Goal: Task Accomplishment & Management: Manage account settings

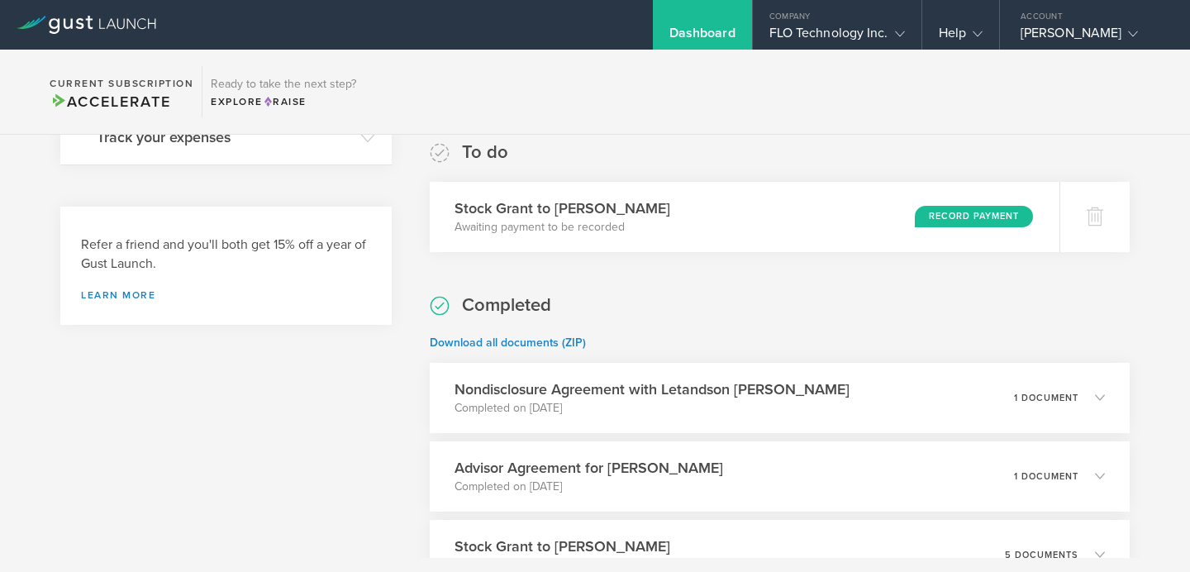
scroll to position [278, 0]
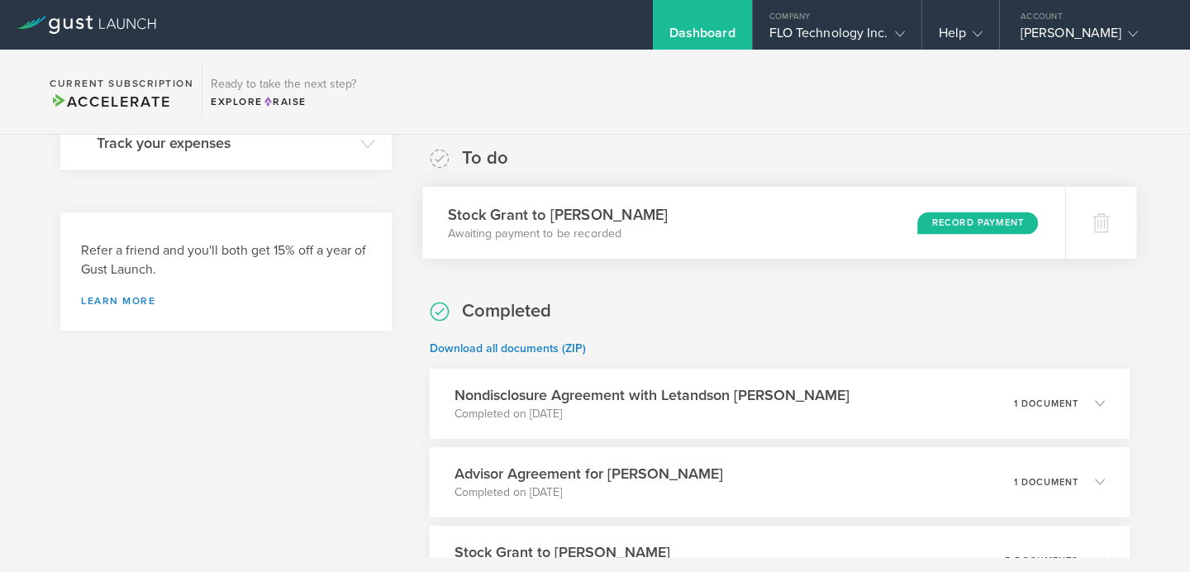
click at [849, 226] on div "Stock Grant to Andrew Pandolfo Awaiting payment to be recorded Record Payment" at bounding box center [743, 223] width 643 height 72
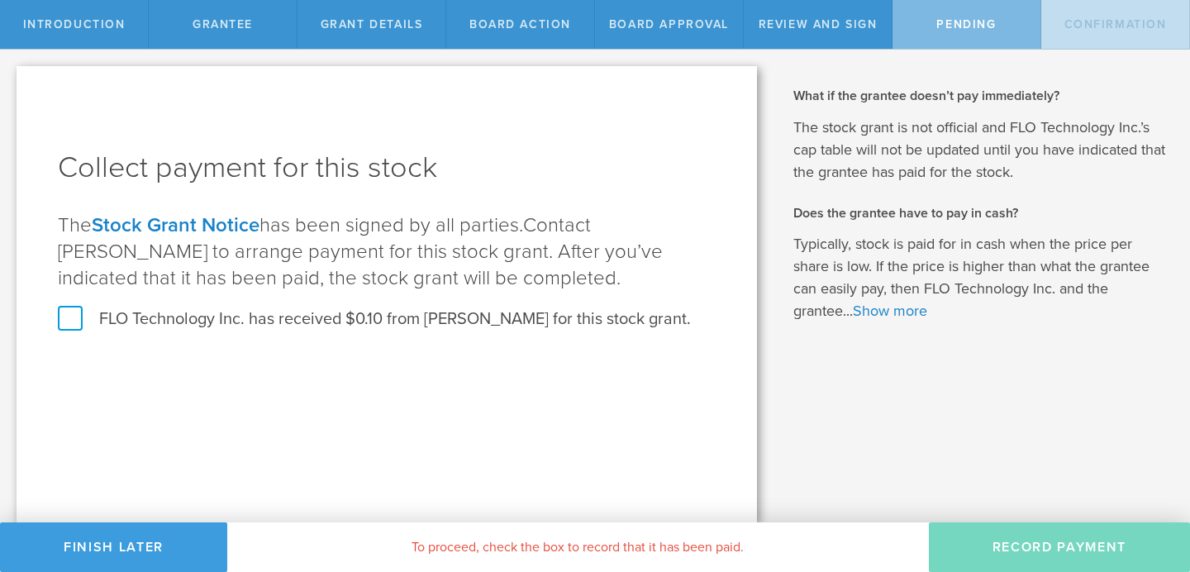
click at [76, 324] on label "FLO Technology Inc. has received $0.10 from [PERSON_NAME] for this stock grant." at bounding box center [374, 318] width 633 height 21
click at [0, 0] on input "FLO Technology Inc. has received $0.10 from [PERSON_NAME] for this stock grant." at bounding box center [0, 0] width 0 height 0
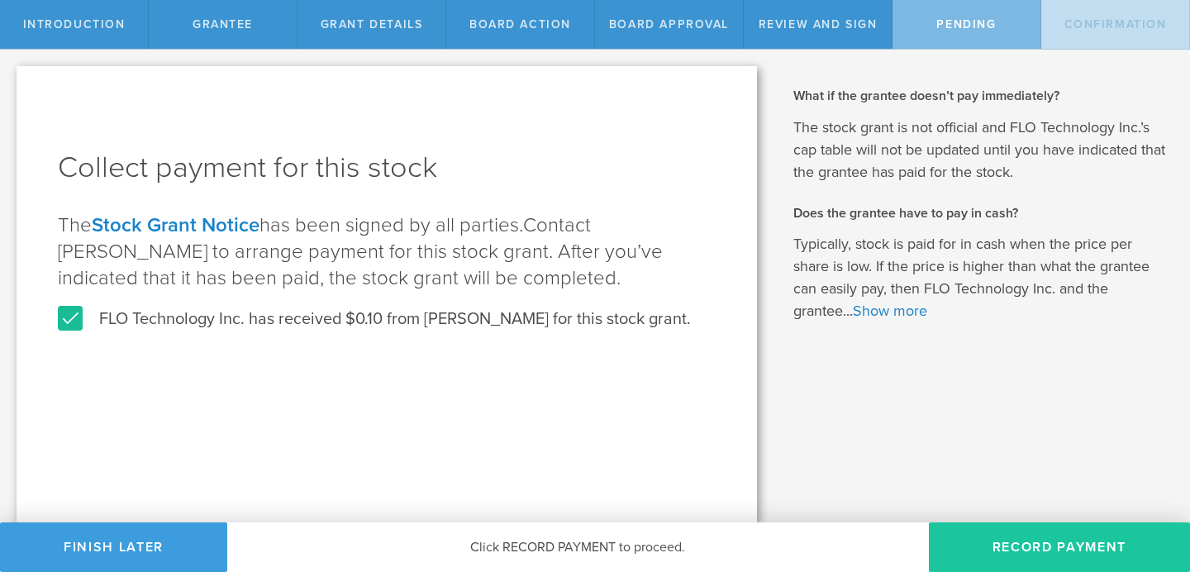
click at [998, 541] on button "Record Payment" at bounding box center [1059, 547] width 261 height 50
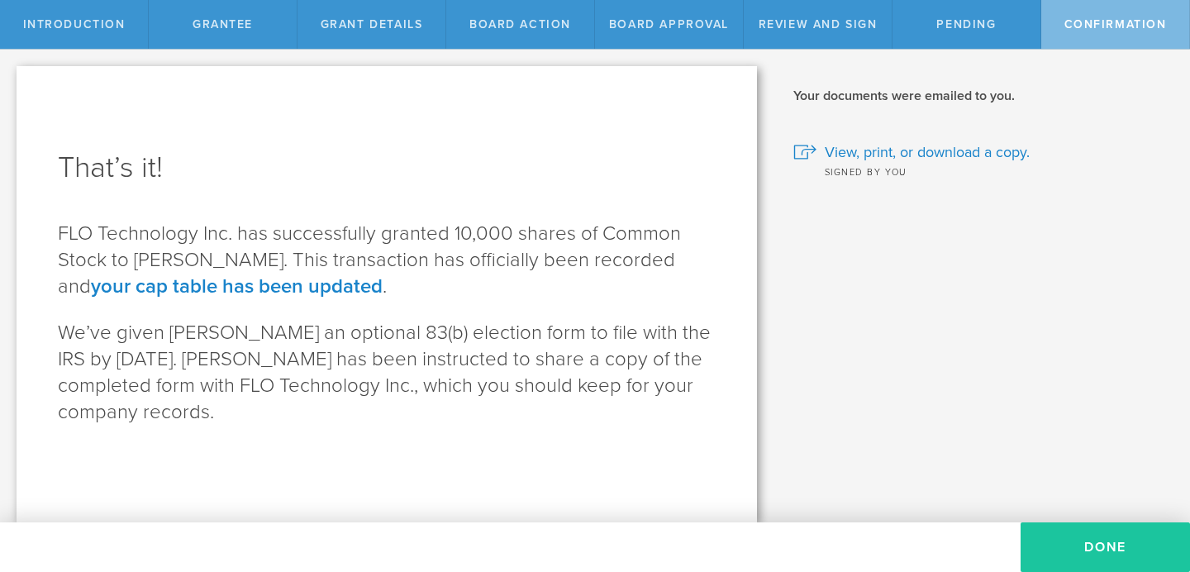
click at [1092, 542] on button "Done" at bounding box center [1104, 547] width 169 height 50
